Goal: Information Seeking & Learning: Learn about a topic

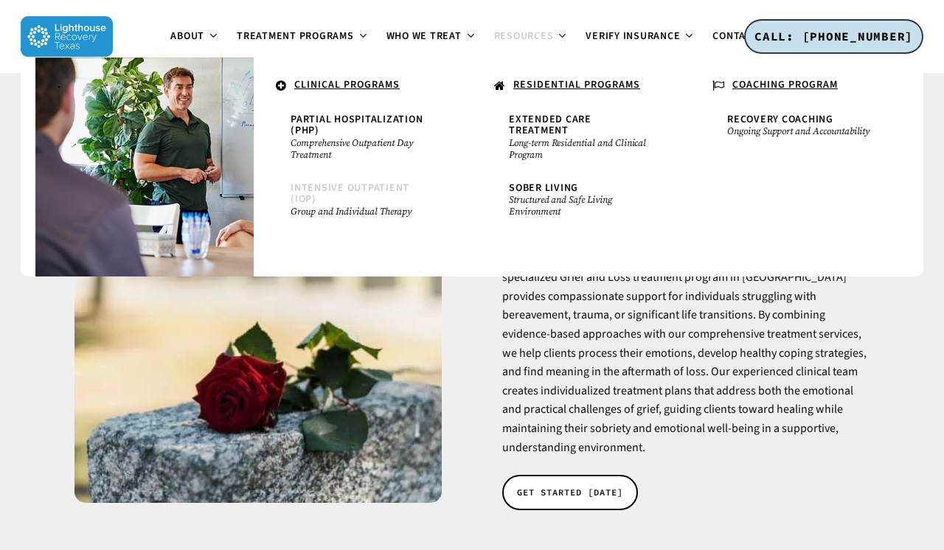
click at [351, 186] on span "Intensive Outpatient (IOP)" at bounding box center [350, 194] width 119 height 26
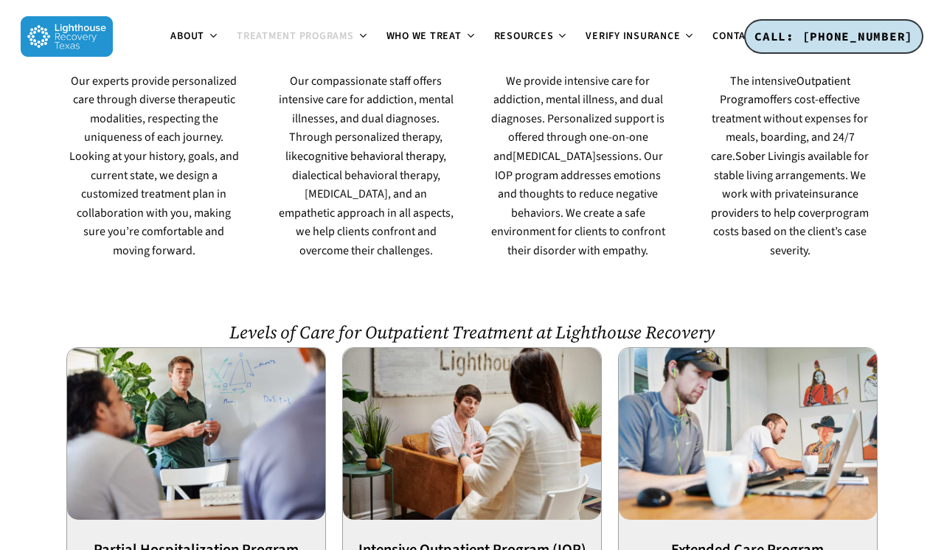
scroll to position [1004, 0]
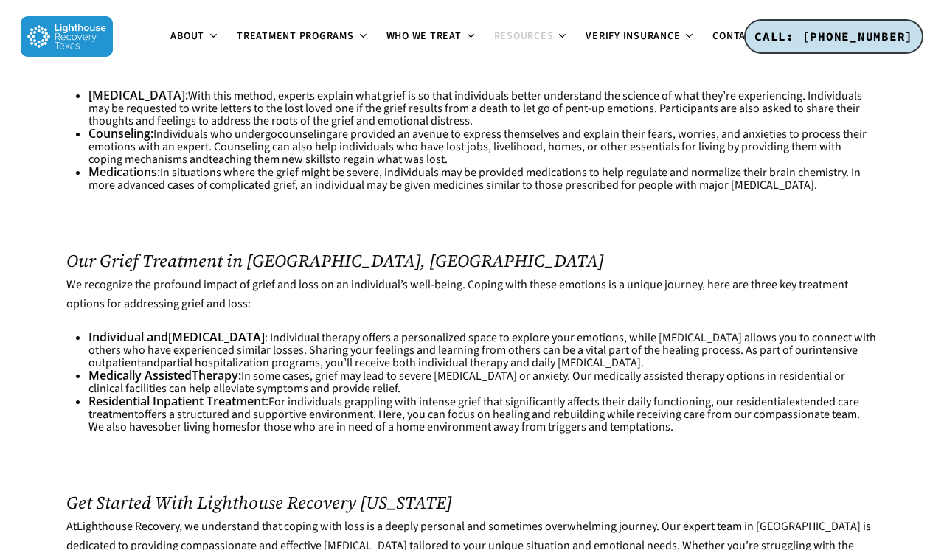
scroll to position [2181, 0]
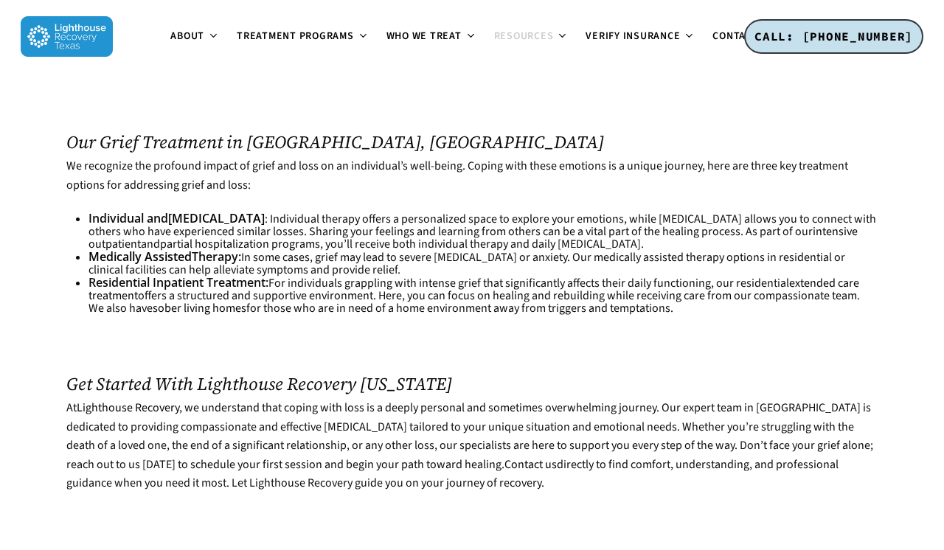
click at [223, 374] on h2 "Get Started With Lighthouse Recovery [US_STATE]" at bounding box center [471, 384] width 811 height 20
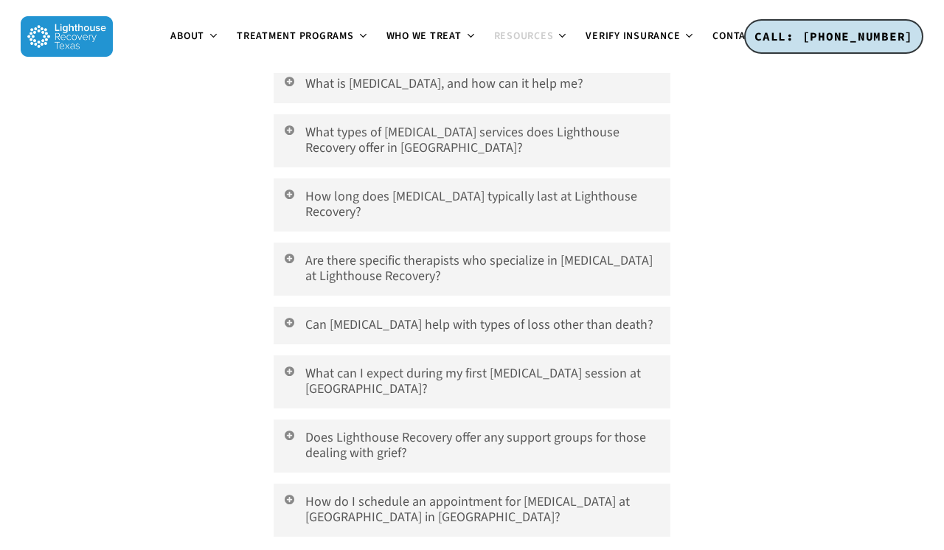
scroll to position [2764, 0]
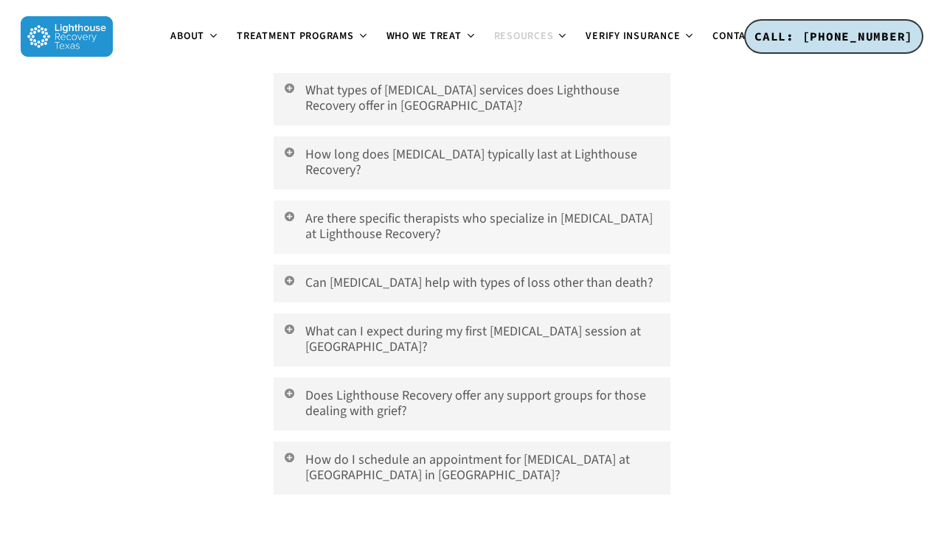
click at [457, 212] on link "Are there specific therapists who specialize in [MEDICAL_DATA] at Lighthouse Re…" at bounding box center [473, 227] width 398 height 53
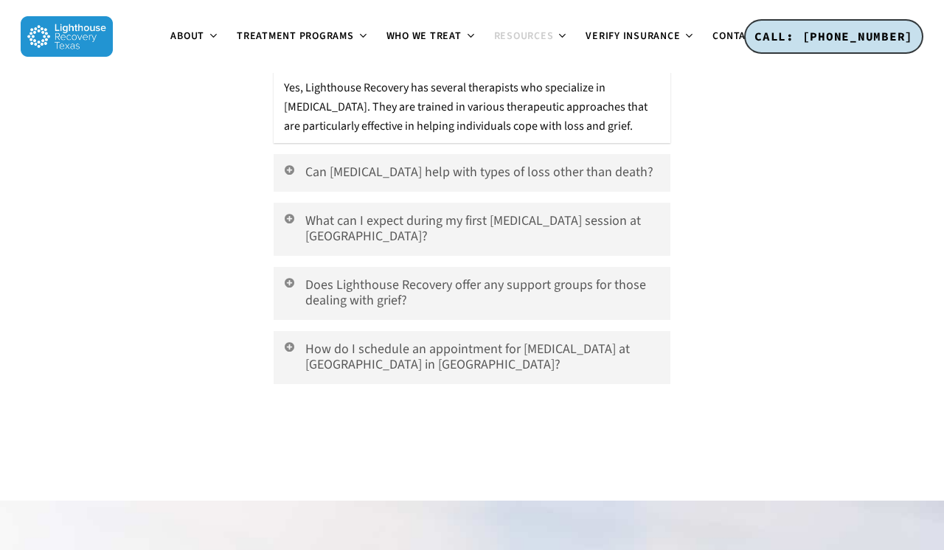
scroll to position [2958, 0]
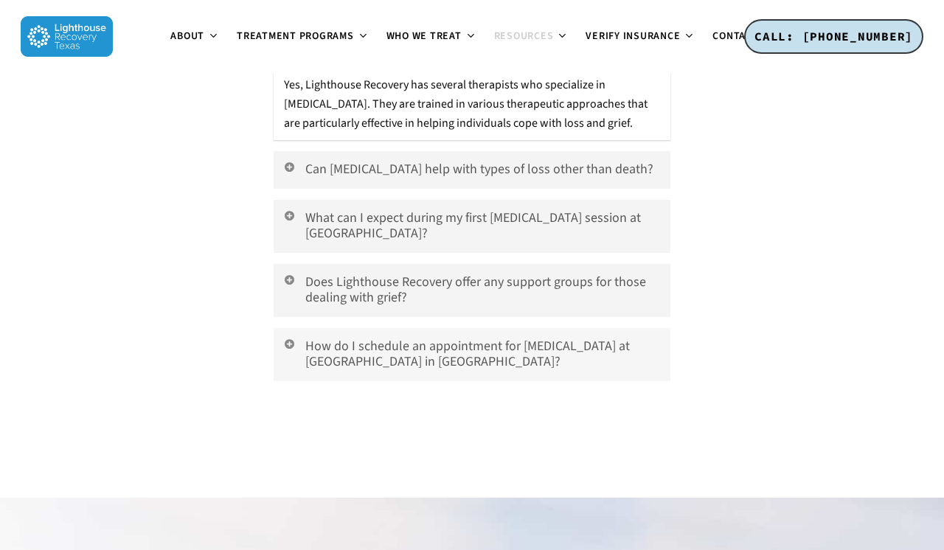
click at [441, 339] on link "How do I schedule an appointment for [MEDICAL_DATA] at [GEOGRAPHIC_DATA] in [GE…" at bounding box center [473, 354] width 398 height 53
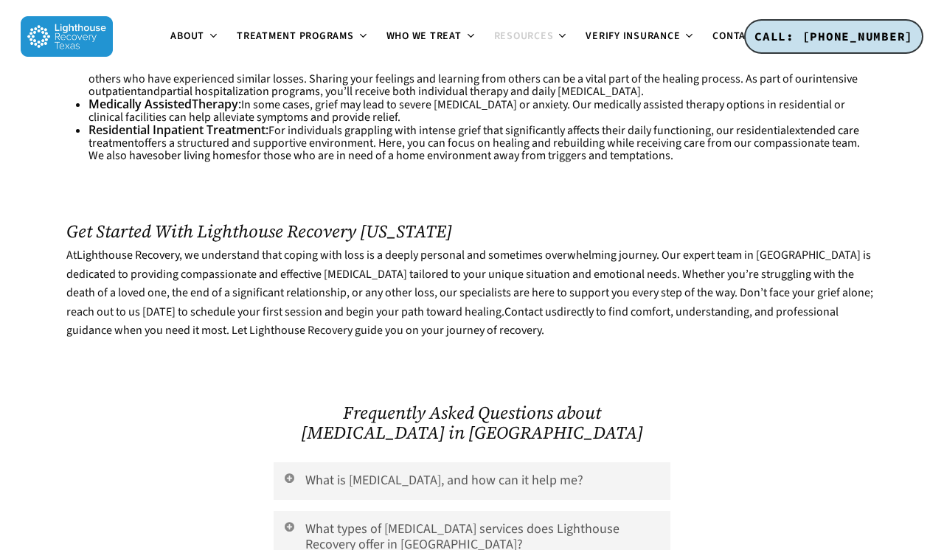
scroll to position [2260, 0]
